Goal: Task Accomplishment & Management: Manage account settings

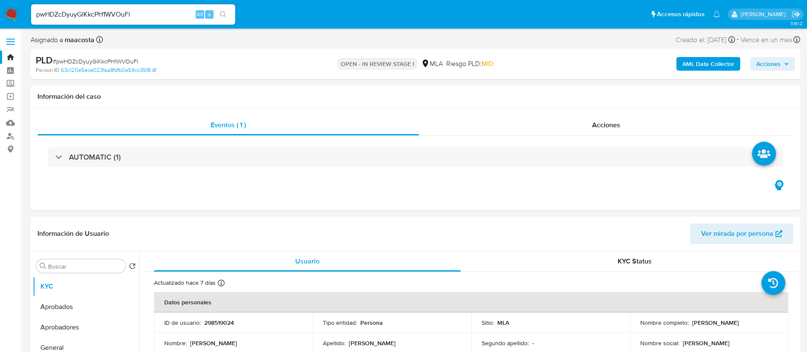
select select "10"
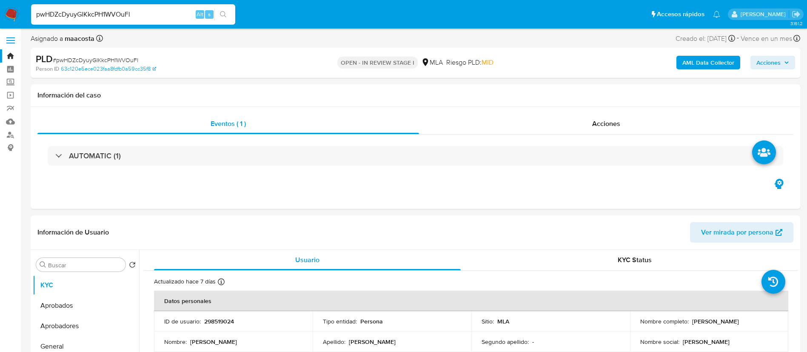
paste input "cKD2sNxSYWZcil6dbKKg72xY"
click at [168, 16] on input "cKD2sNxSYWZcil6dbKKg72xY" at bounding box center [133, 14] width 204 height 11
type input "cKD2sNxSYWZcil6dbKKg72xY"
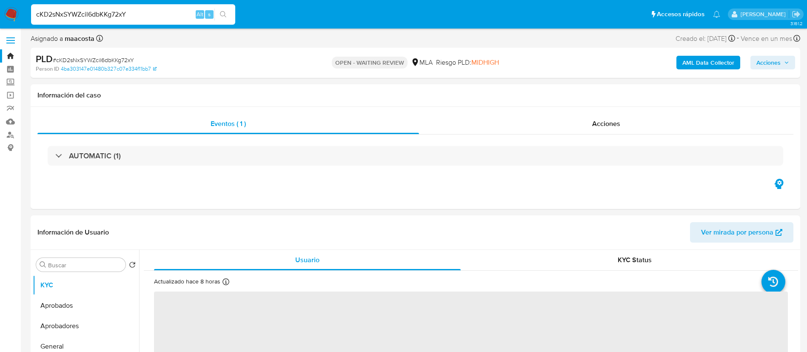
select select "10"
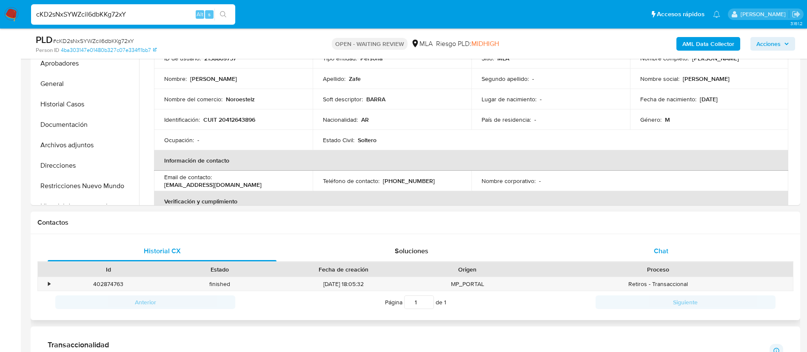
scroll to position [255, 0]
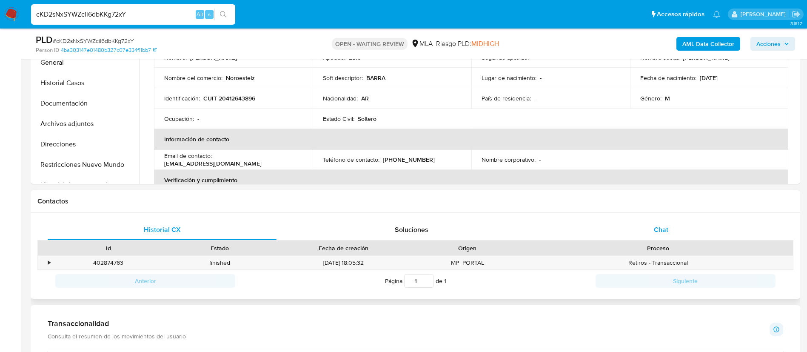
click at [654, 237] on div "Chat" at bounding box center [661, 230] width 229 height 20
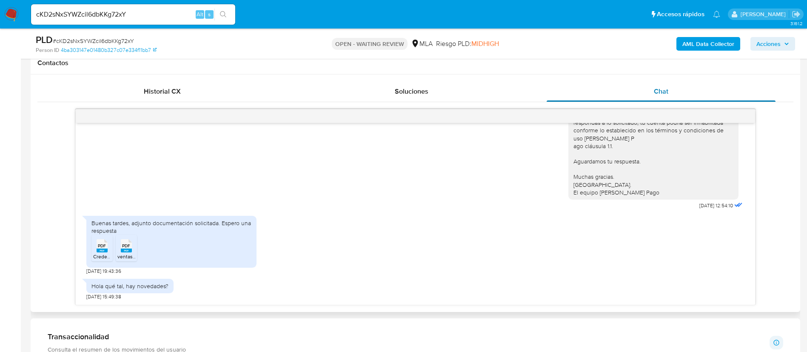
scroll to position [411, 0]
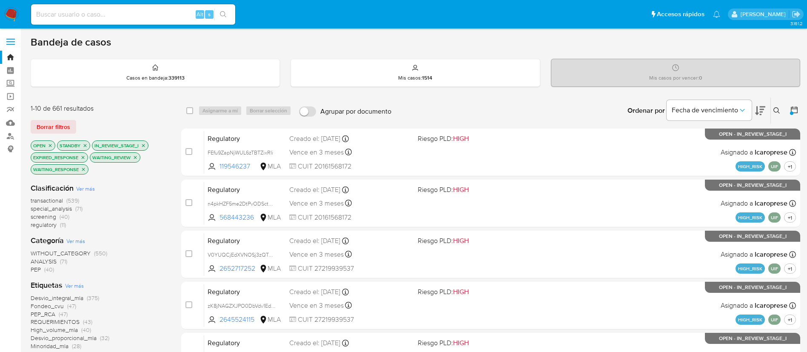
click at [777, 108] on icon at bounding box center [776, 110] width 6 height 6
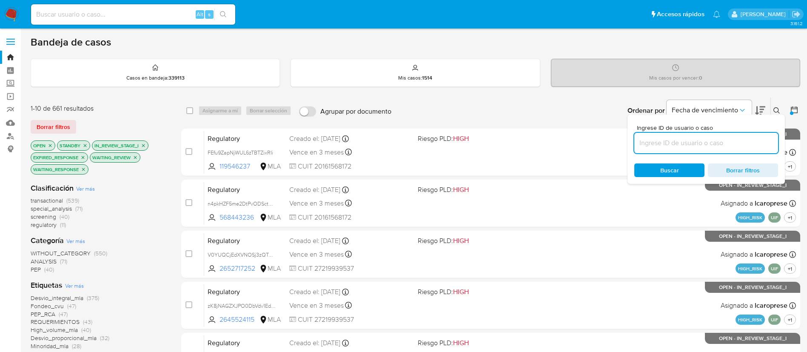
click at [657, 137] on input at bounding box center [706, 142] width 144 height 11
type input "cKD2sNxSYWZcil6dbKKg72xY"
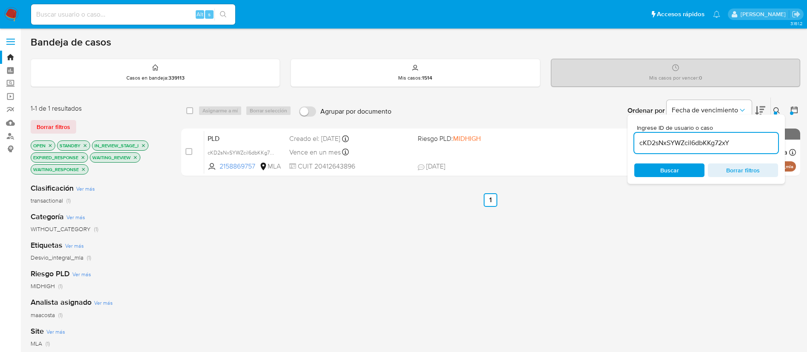
click at [190, 115] on div "select-all-cases-checkbox" at bounding box center [191, 111] width 10 height 10
click at [193, 110] on div "select-all-cases-checkbox" at bounding box center [191, 111] width 10 height 10
click at [189, 111] on input "checkbox" at bounding box center [189, 110] width 7 height 7
checkbox input "true"
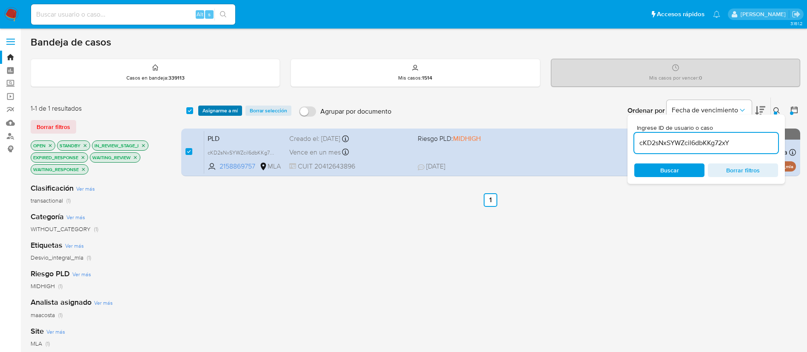
click at [214, 113] on span "Asignarme a mí" at bounding box center [220, 110] width 35 height 9
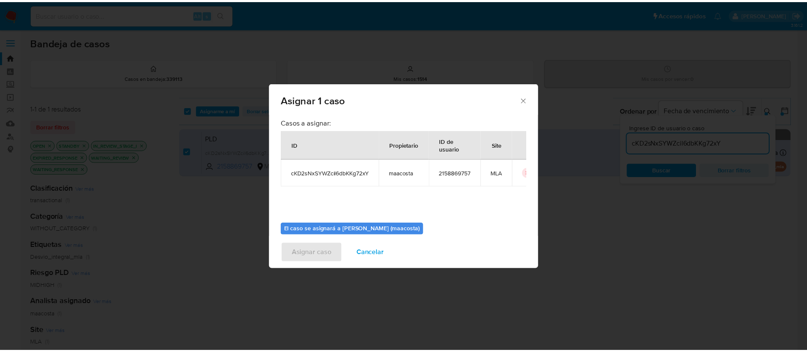
scroll to position [44, 0]
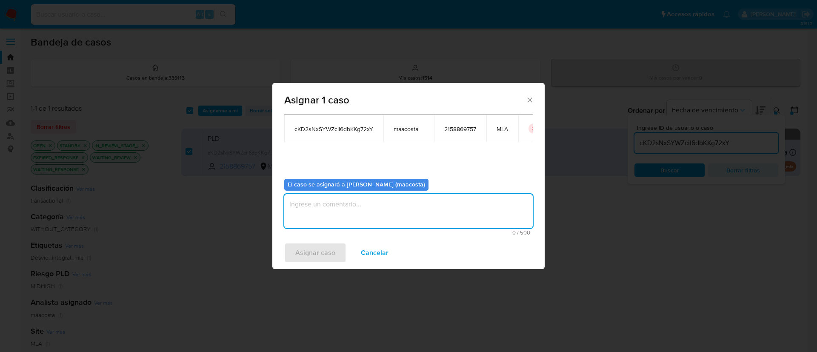
click at [364, 213] on textarea "assign-modal" at bounding box center [408, 211] width 248 height 34
click at [324, 249] on span "Asignar caso" at bounding box center [315, 252] width 40 height 19
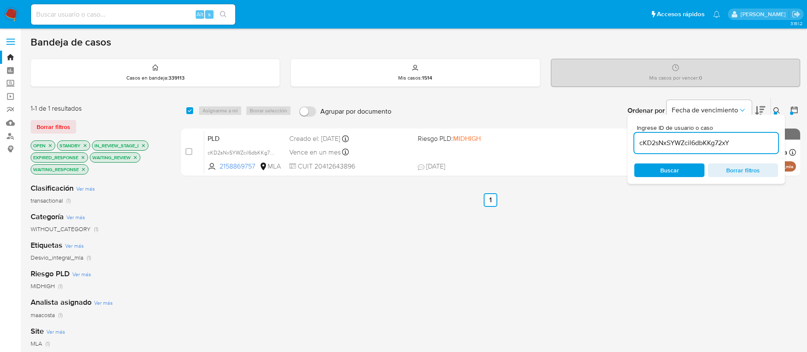
click at [699, 144] on input "cKD2sNxSYWZcil6dbKKg72xY" at bounding box center [706, 142] width 144 height 11
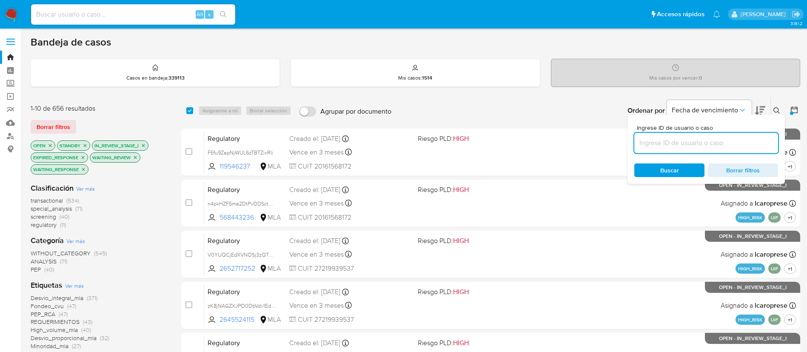
click at [778, 111] on icon at bounding box center [776, 110] width 6 height 6
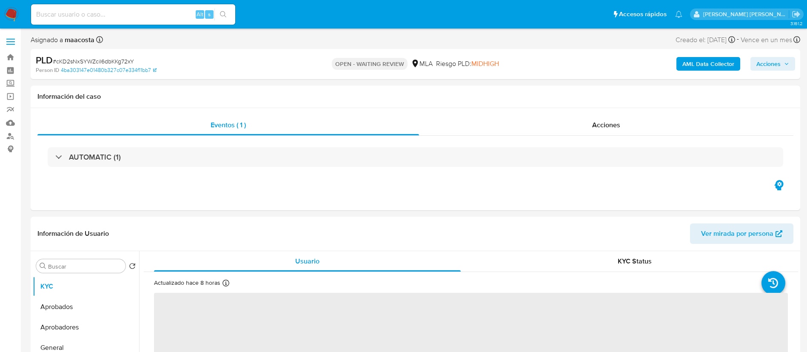
select select "10"
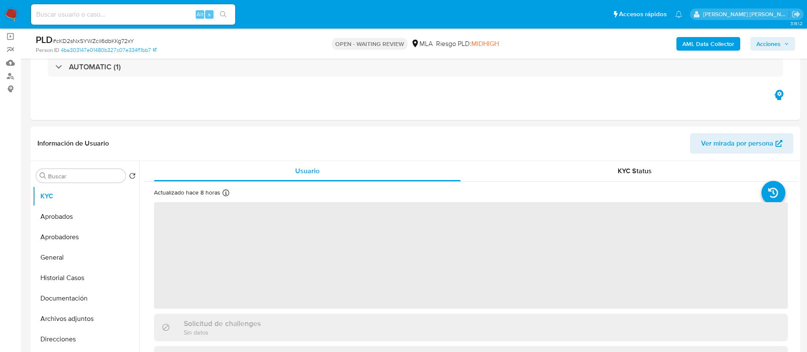
scroll to position [61, 0]
select select "10"
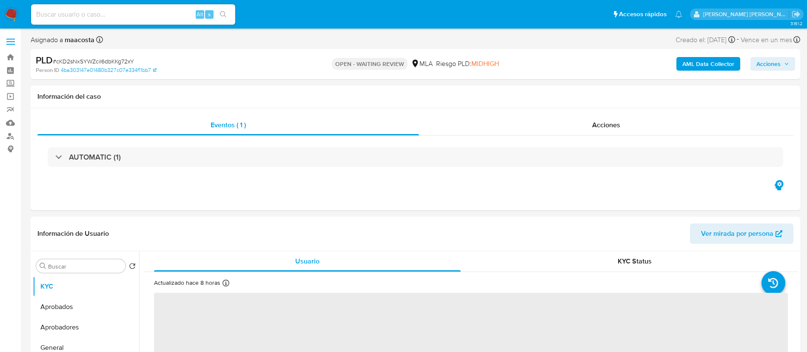
select select "10"
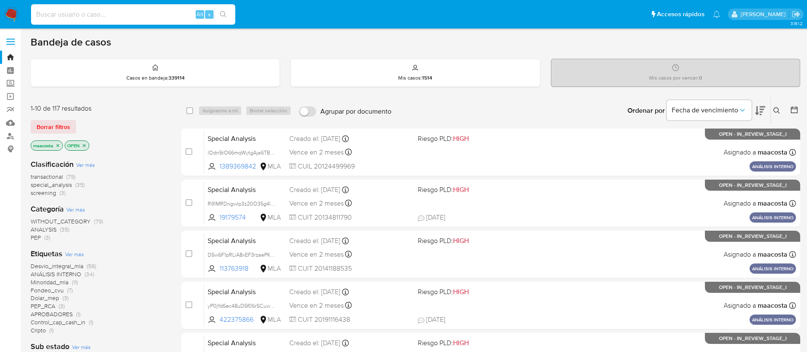
click at [144, 16] on input at bounding box center [133, 14] width 204 height 11
paste input "nLUPa8tVyPnnPB0TQzEvilHA"
type input "nLUPa8tVyPnnPB0TQzEvilHA"
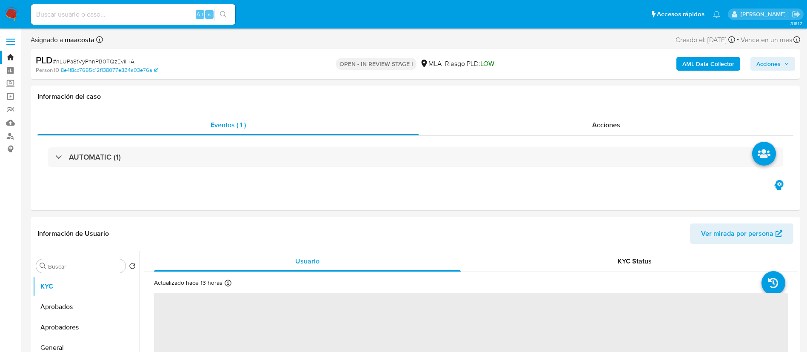
select select "10"
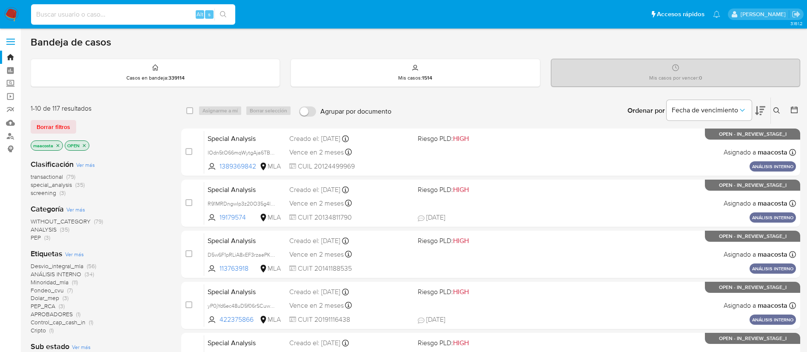
paste input "1Lnd9k7uMQaJoYFkhleKsnv8"
click at [144, 16] on input at bounding box center [133, 14] width 204 height 11
type input "1Lnd9k7uMQaJoYFkhleKsnv8"
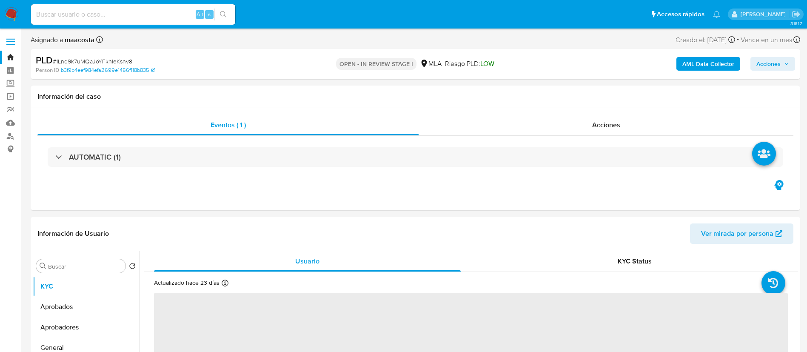
select select "10"
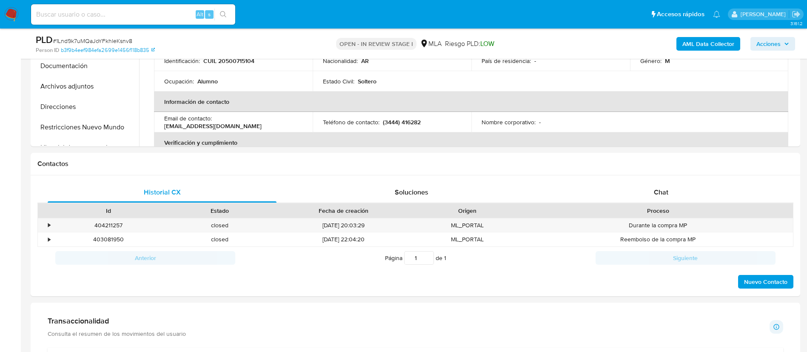
scroll to position [345, 0]
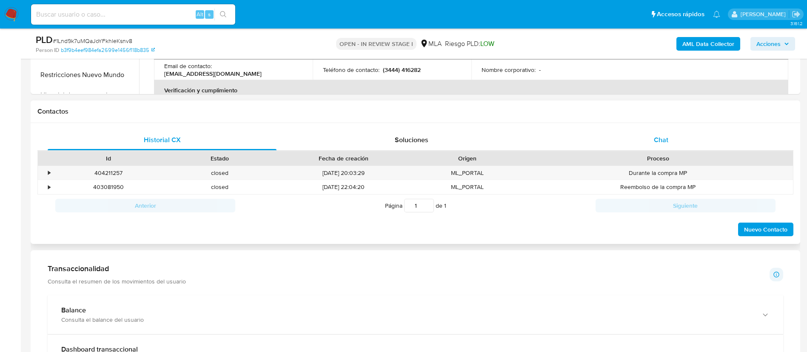
click at [671, 133] on div "Chat" at bounding box center [661, 140] width 229 height 20
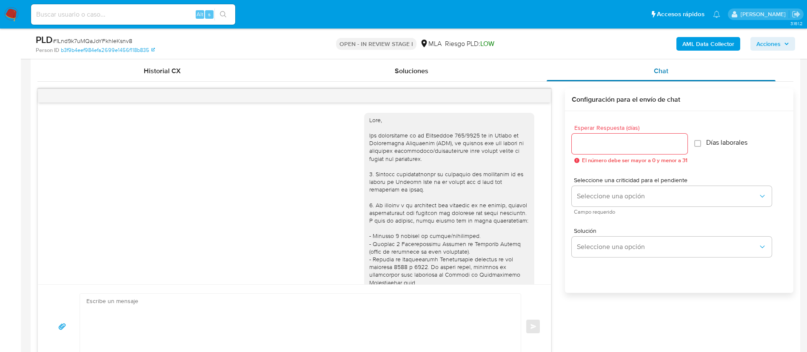
scroll to position [488, 0]
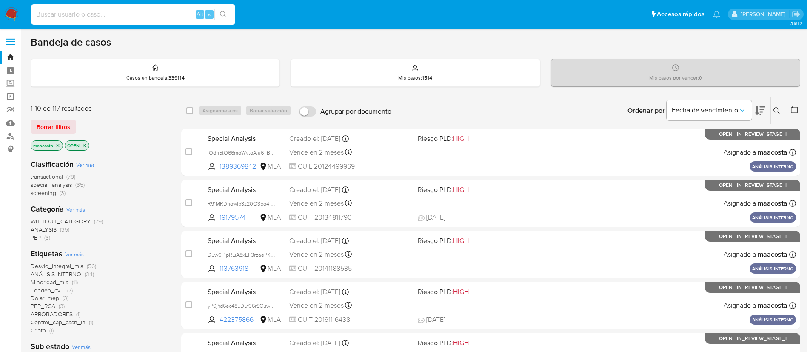
click at [144, 16] on input at bounding box center [133, 14] width 204 height 11
paste input "lat497ZTWnoxxfG6t6A48lEp"
type input "lat497ZTWnoxxfG6t6A48lEp"
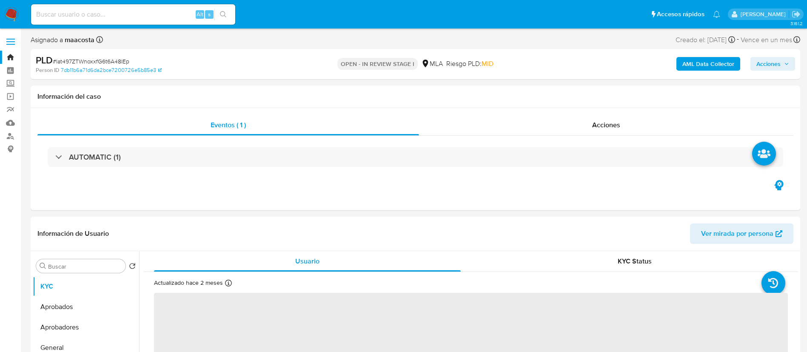
select select "10"
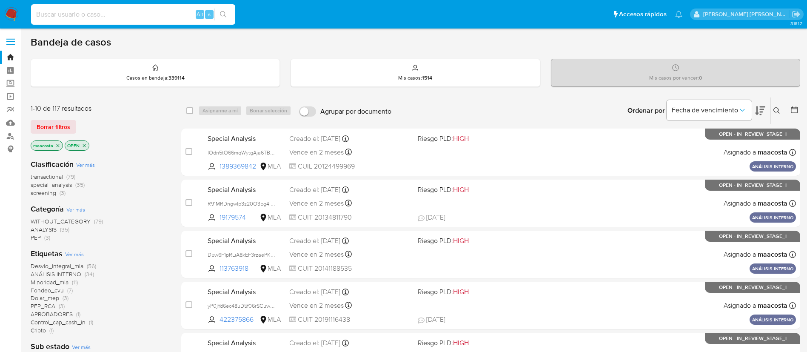
paste input "BlFBFCfTEyhESc2OUJ56FXLl"
click at [170, 13] on input at bounding box center [133, 14] width 204 height 11
type input "BlFBFCfTEyhESc2OUJ56FXLl"
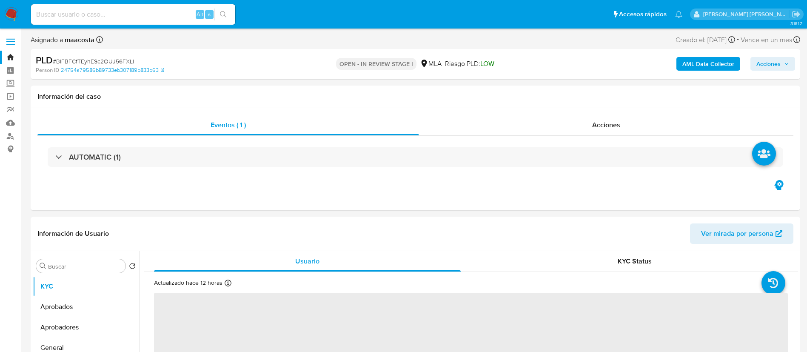
select select "10"
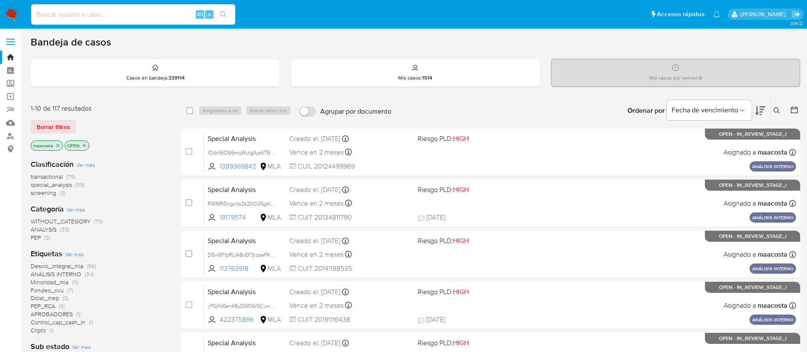
click at [168, 16] on input at bounding box center [133, 14] width 204 height 11
paste input "wO96MteUfZIwmoHiZLokWSKE"
type input "wO96MteUfZIwmoHiZLokWSKE"
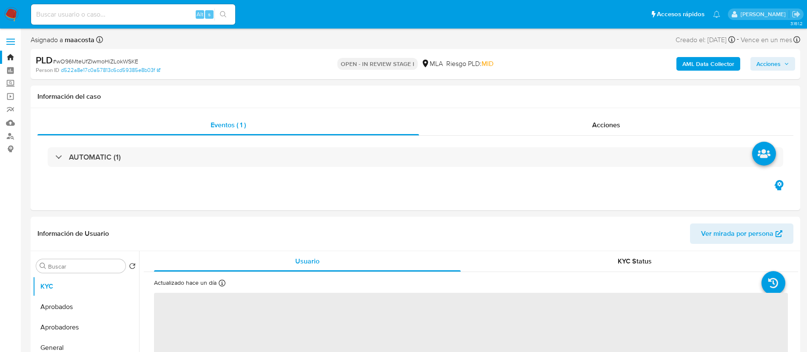
select select "10"
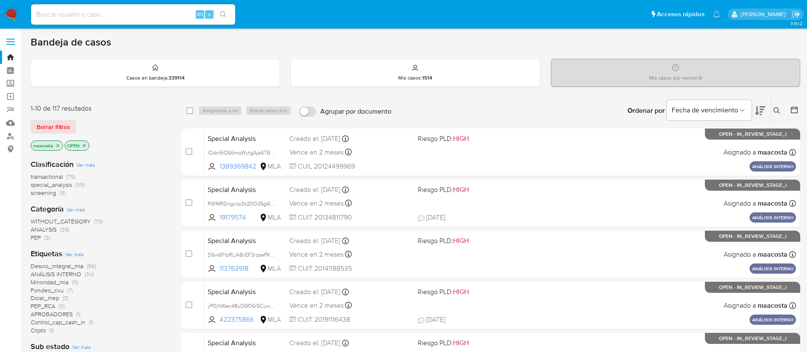
paste input "3I5MrTw1W77moiGpoYCxC44k"
click at [178, 14] on input at bounding box center [133, 14] width 204 height 11
type input "3I5MrTw1W77moiGpoYCxC44k"
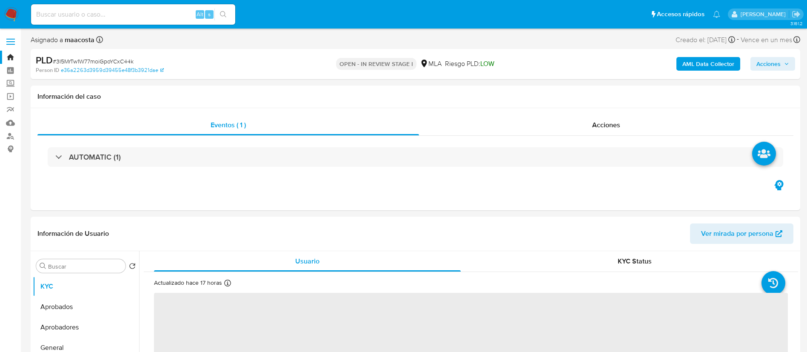
select select "10"
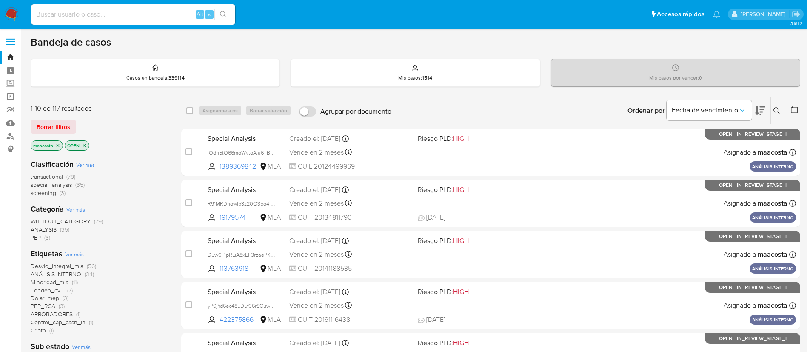
click at [170, 20] on div "Alt s" at bounding box center [133, 14] width 204 height 20
paste input "wN7zIqhw6yO7YGrQa82thxg4"
click at [157, 11] on input "wN7zIqhw6yO7YGrQa82thxg4" at bounding box center [133, 14] width 204 height 11
type input "wN7zIqhw6yO7YGrQa82thxg4"
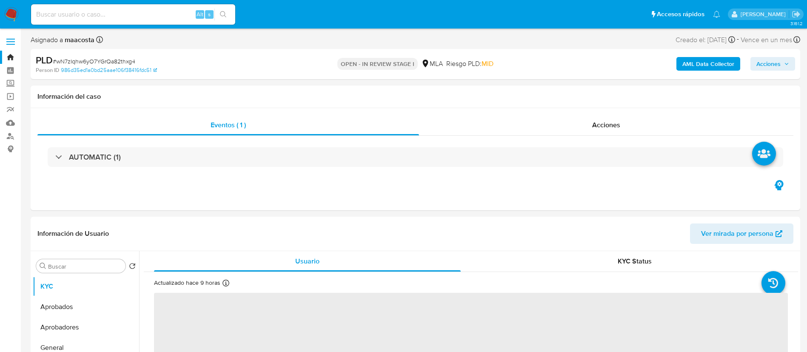
select select "10"
